Goal: Find specific page/section: Find specific page/section

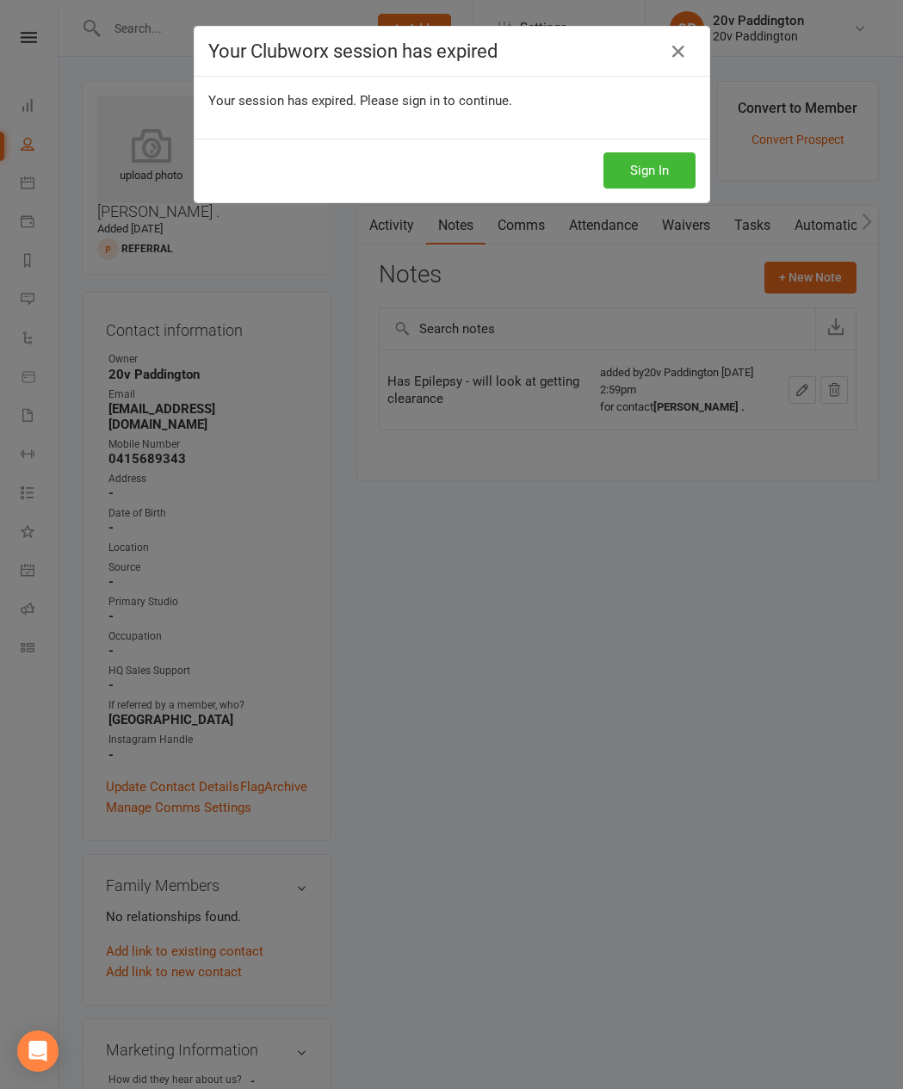
click at [230, 47] on h4 "Your Clubworx session has expired" at bounding box center [451, 51] width 487 height 22
click at [660, 167] on button "Sign In" at bounding box center [650, 170] width 92 height 36
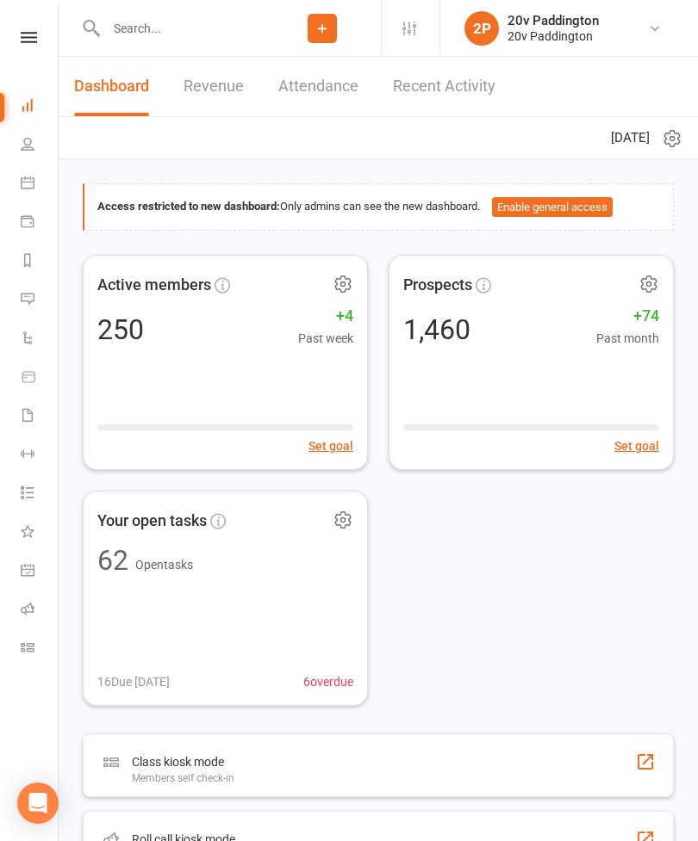
click at [179, 37] on input "text" at bounding box center [182, 28] width 163 height 24
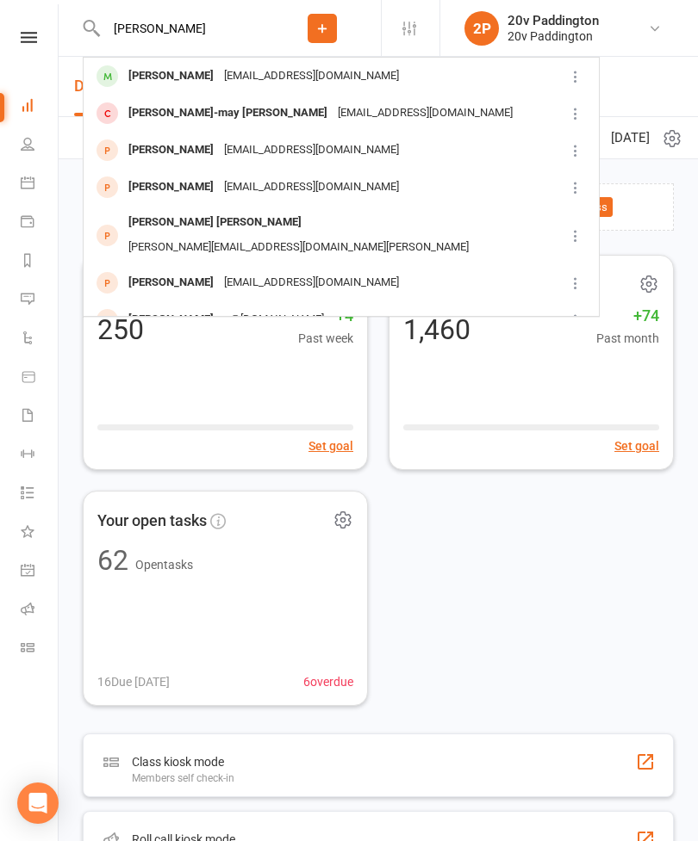
type input "Donna"
click at [245, 85] on div "Koalaloder@gmail.com" at bounding box center [311, 76] width 185 height 25
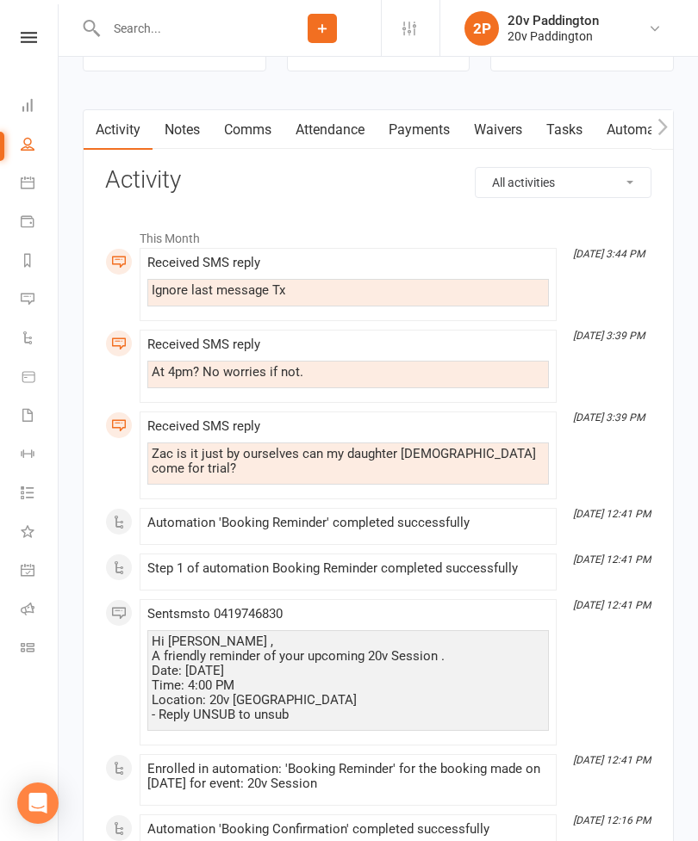
click at [441, 129] on link "Payments" at bounding box center [418, 130] width 85 height 40
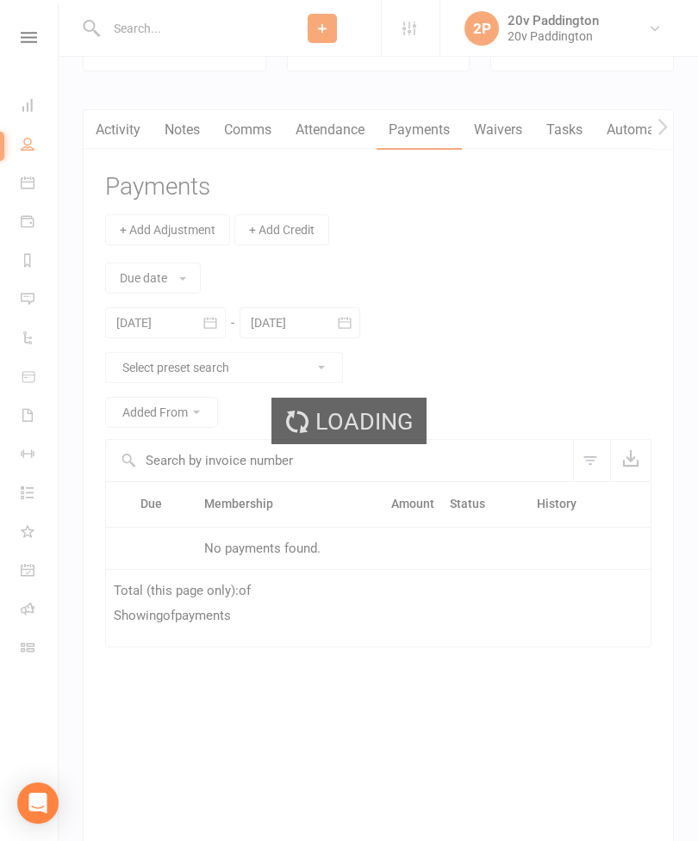
scroll to position [2299, 0]
